Goal: Task Accomplishment & Management: Manage account settings

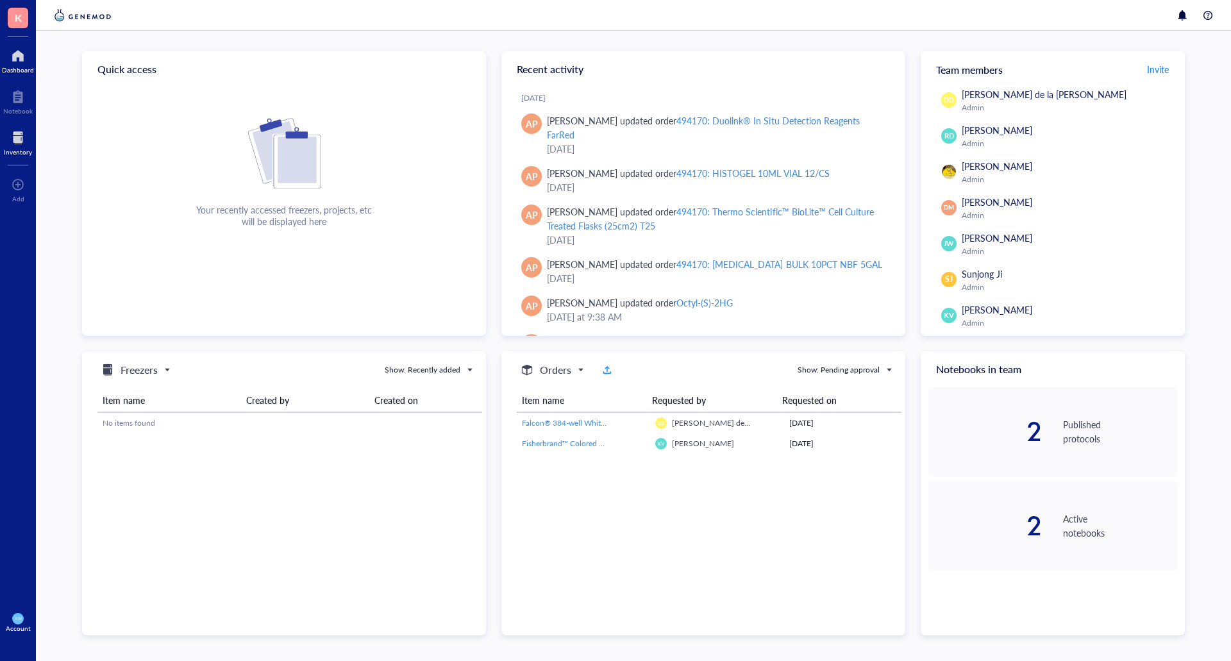
click at [12, 131] on div at bounding box center [18, 138] width 28 height 21
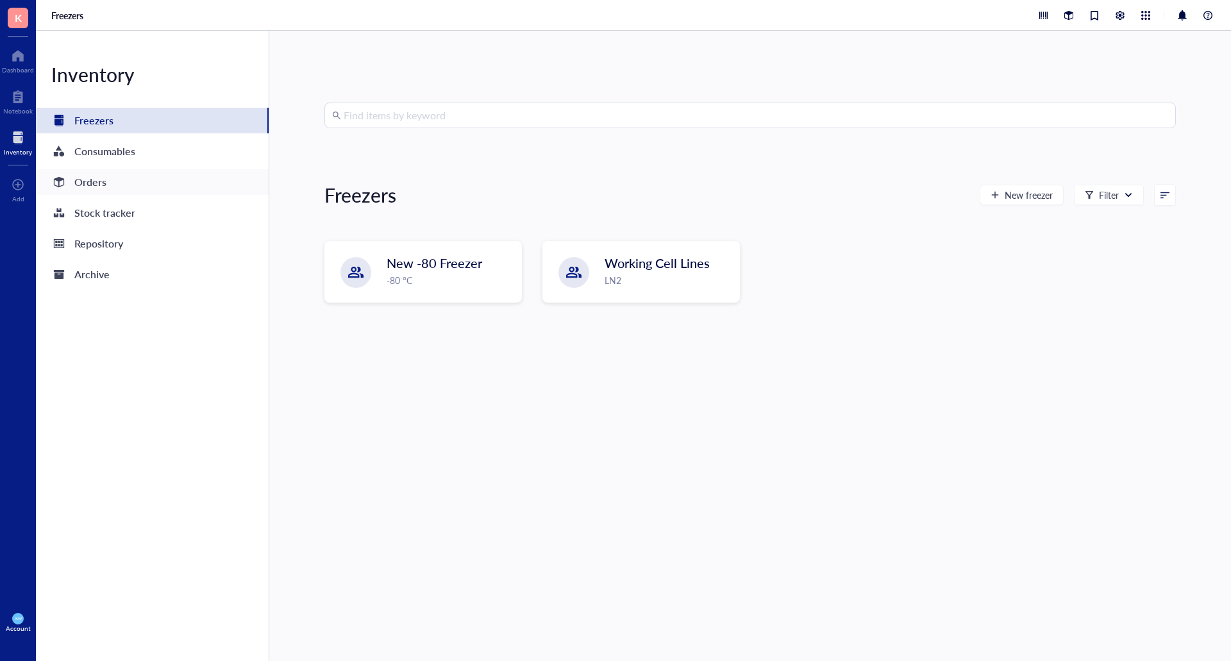
click at [110, 172] on div "Orders" at bounding box center [152, 182] width 233 height 26
